Goal: Find contact information: Find contact information

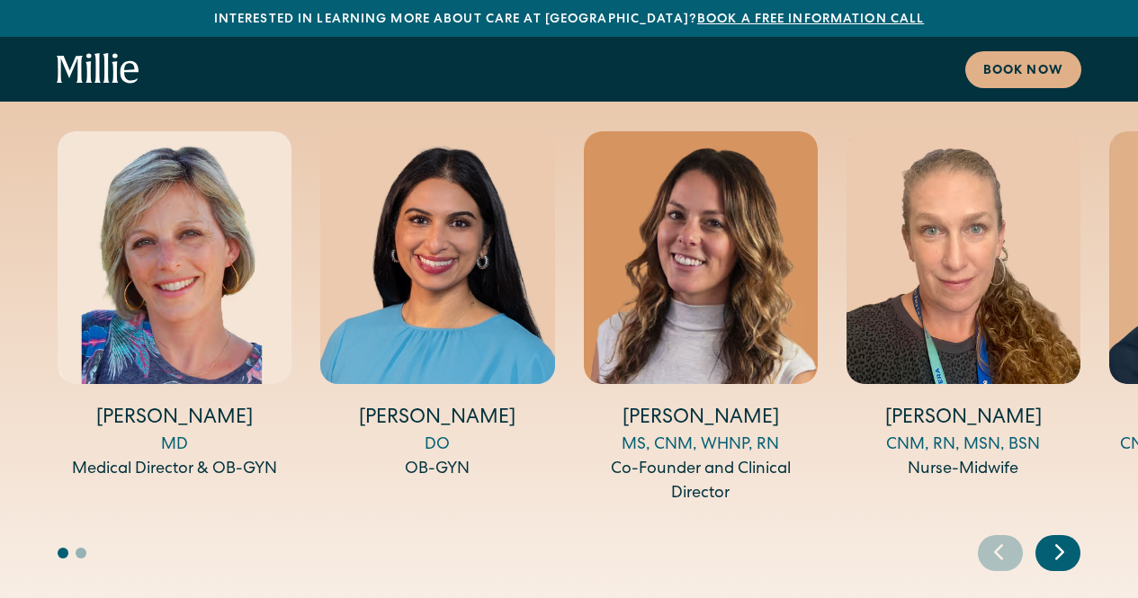
scroll to position [6506, 0]
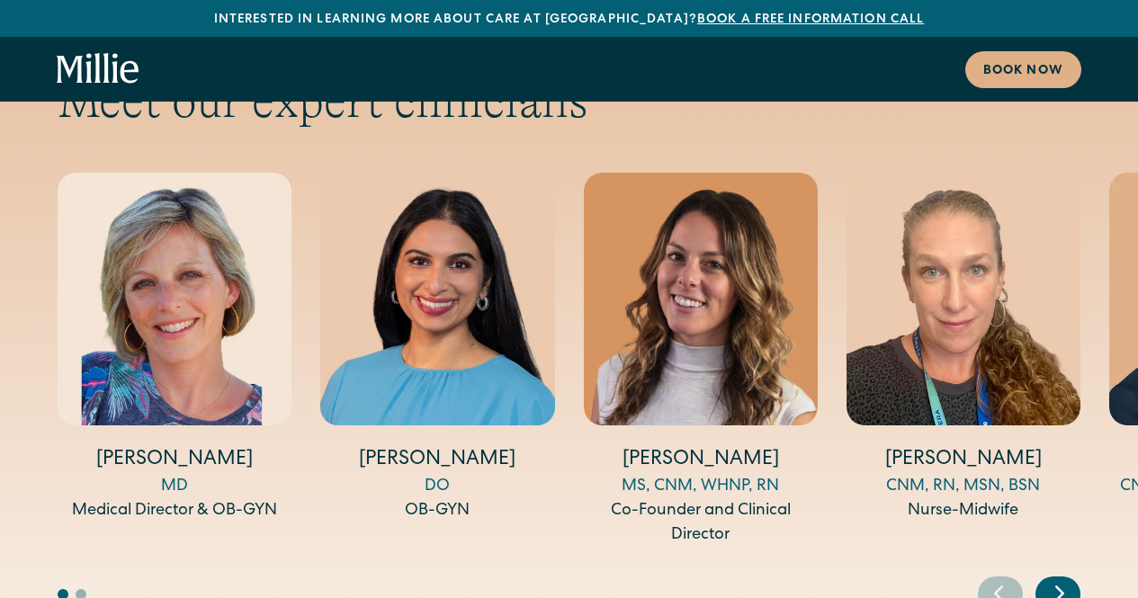
click at [1054, 579] on icon "Next slide" at bounding box center [1059, 593] width 27 height 28
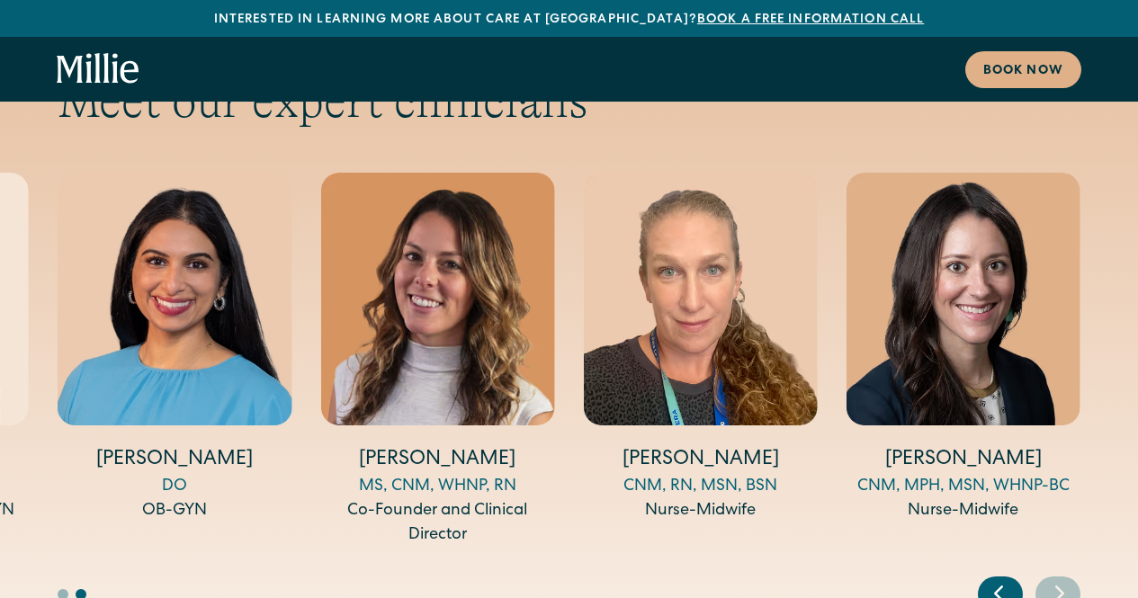
click at [1054, 579] on icon "Next slide" at bounding box center [1059, 593] width 27 height 28
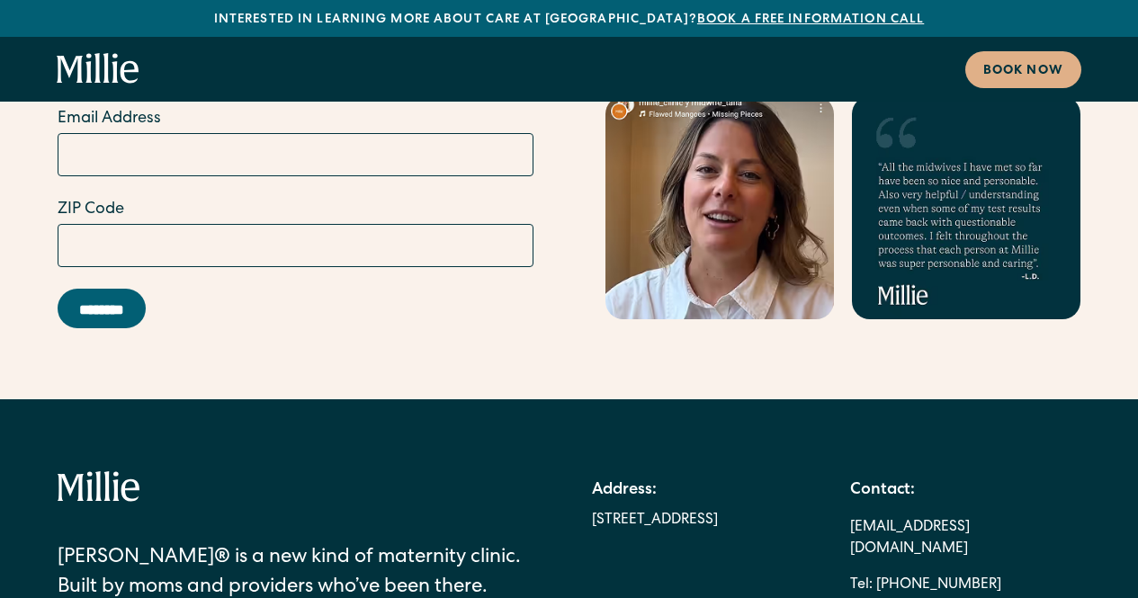
scroll to position [10927, 0]
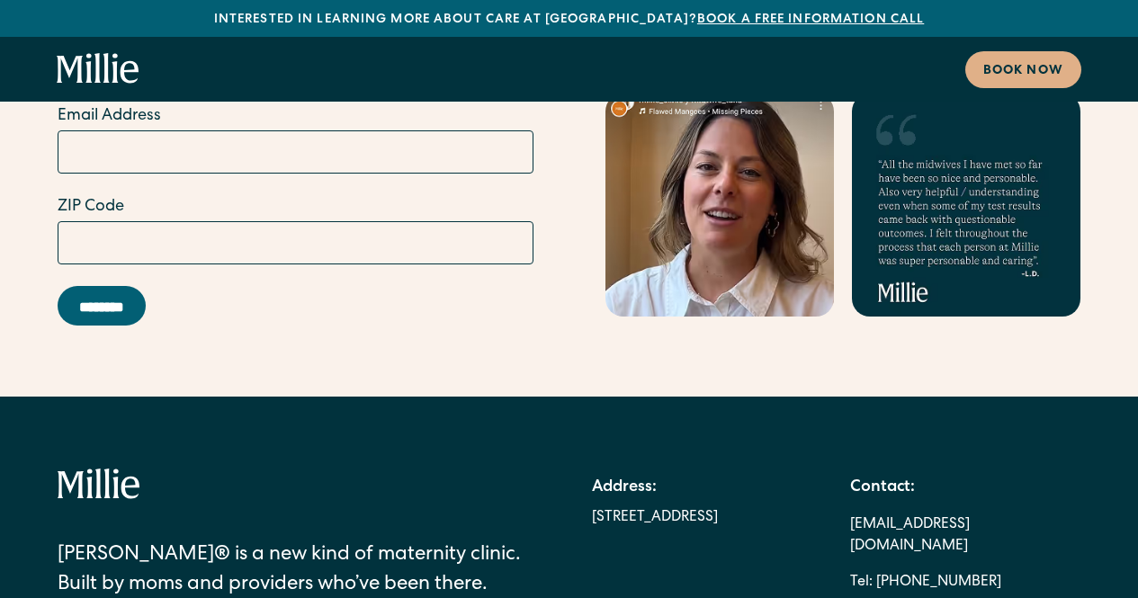
drag, startPoint x: 571, startPoint y: 350, endPoint x: 594, endPoint y: 372, distance: 32.4
click at [594, 468] on div "[PERSON_NAME]® is a new kind of maternity clinic. Built by moms and providers w…" at bounding box center [569, 559] width 1022 height 183
copy div "Address: [STREET_ADDRESS]"
